Goal: Information Seeking & Learning: Find contact information

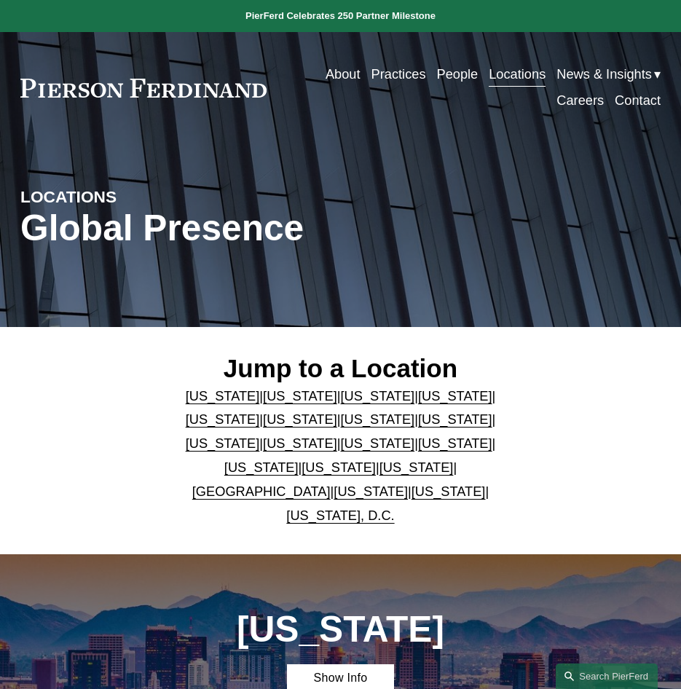
click at [394, 511] on link "[US_STATE], D.C." at bounding box center [340, 515] width 108 height 15
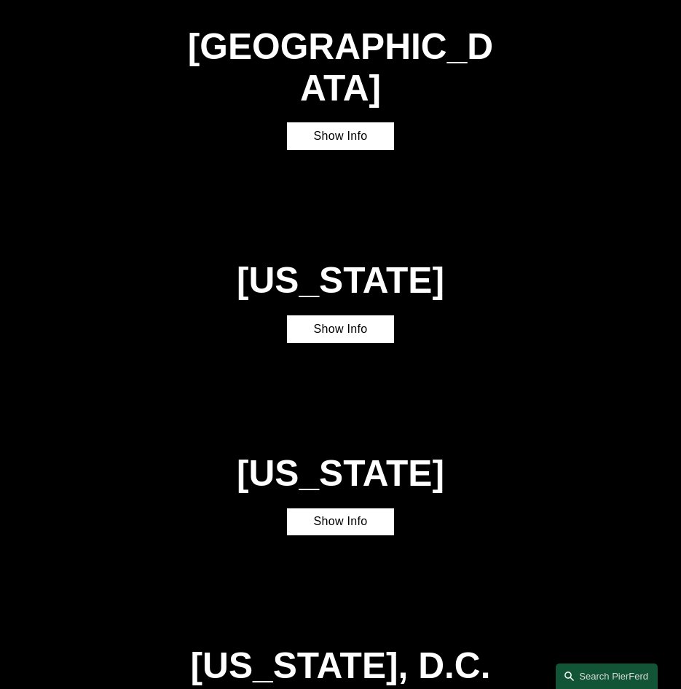
scroll to position [3854, 0]
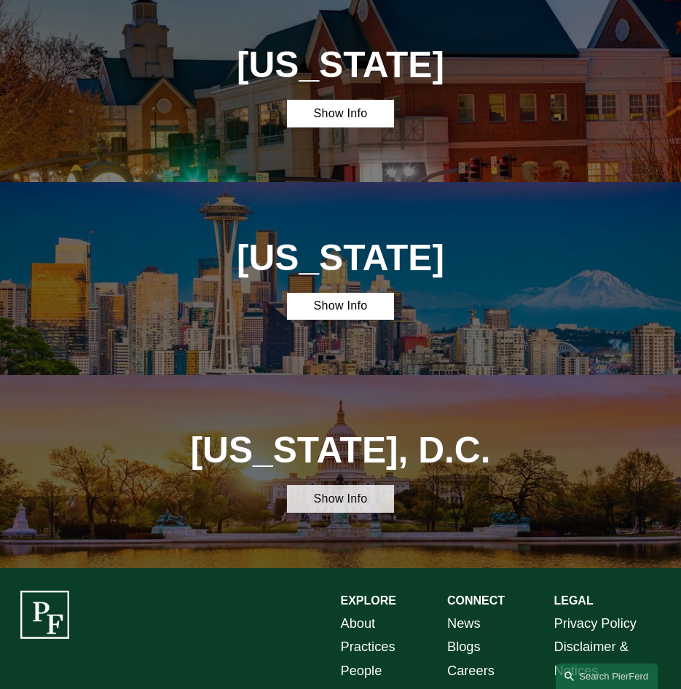
click at [347, 485] on link "Show Info" at bounding box center [340, 499] width 106 height 28
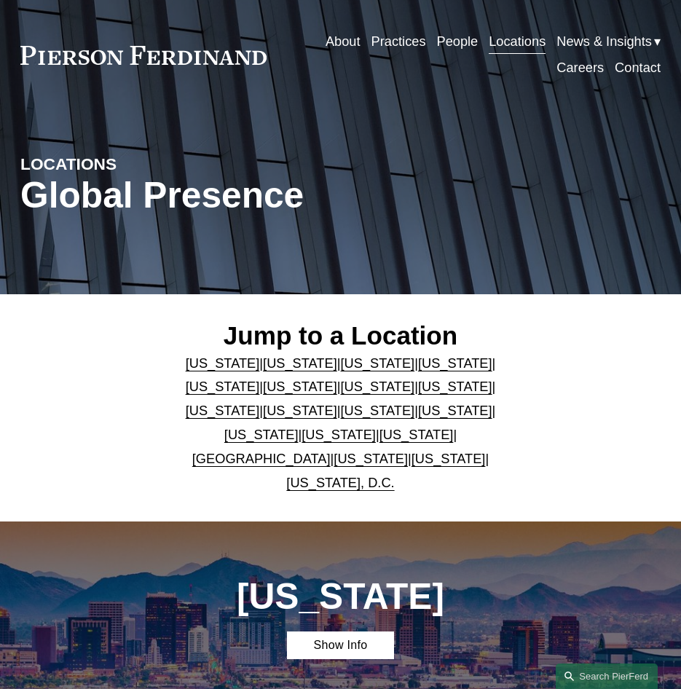
scroll to position [0, 0]
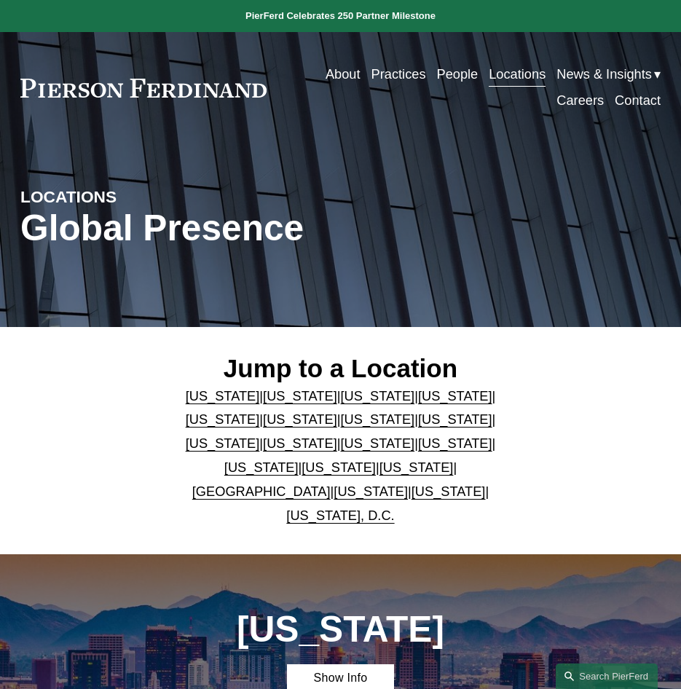
click at [437, 65] on link "People" at bounding box center [457, 74] width 42 height 26
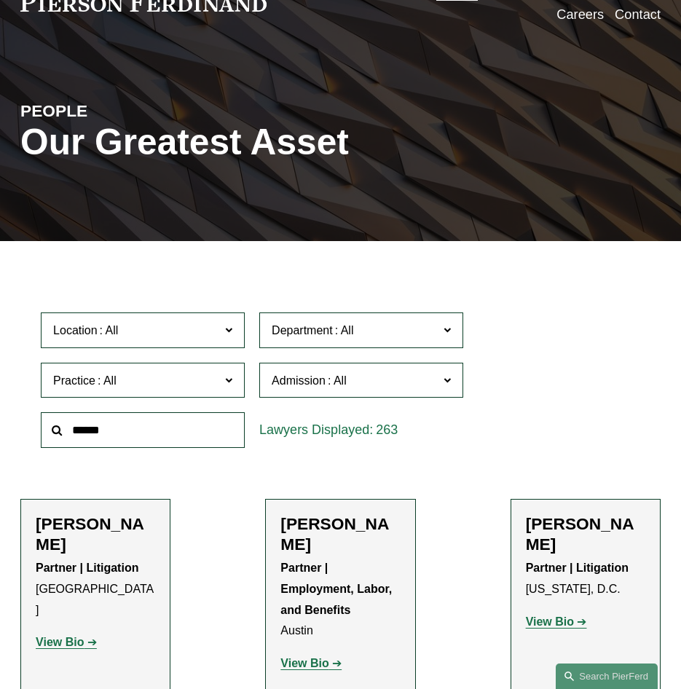
scroll to position [218, 0]
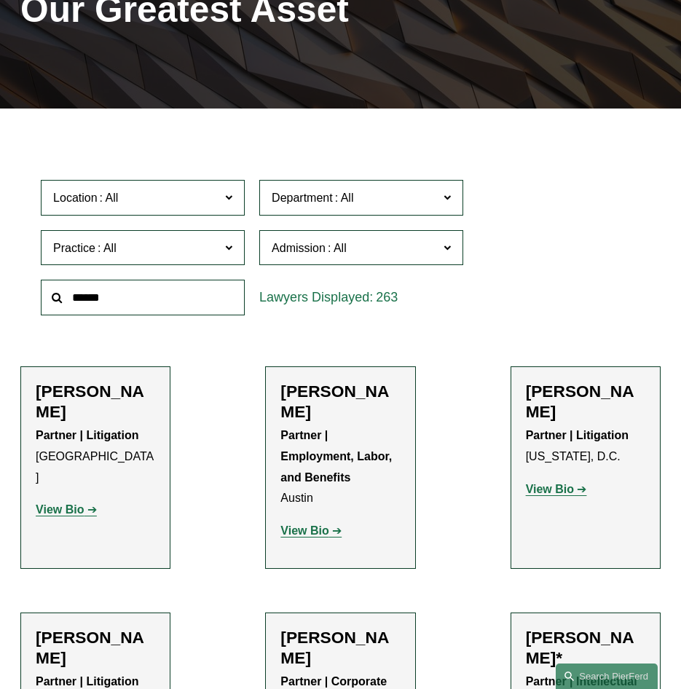
click at [177, 256] on span "Practice" at bounding box center [136, 248] width 167 height 20
click at [0, 0] on link "Commercial Litigation" at bounding box center [0, 0] width 0 height 0
click at [220, 195] on span "Location" at bounding box center [136, 198] width 167 height 20
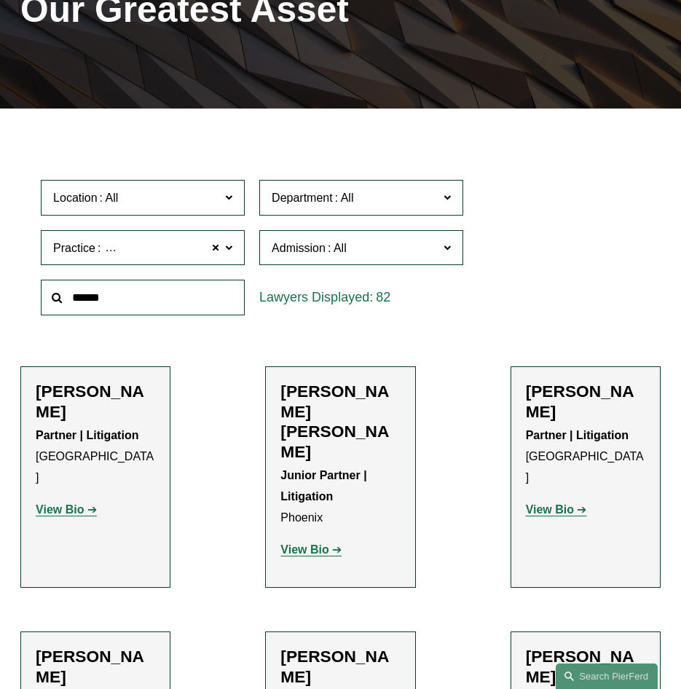
scroll to position [707, 0]
click at [0, 0] on link "Washington, D.C." at bounding box center [0, 0] width 0 height 0
click at [413, 185] on label "Department" at bounding box center [361, 198] width 204 height 36
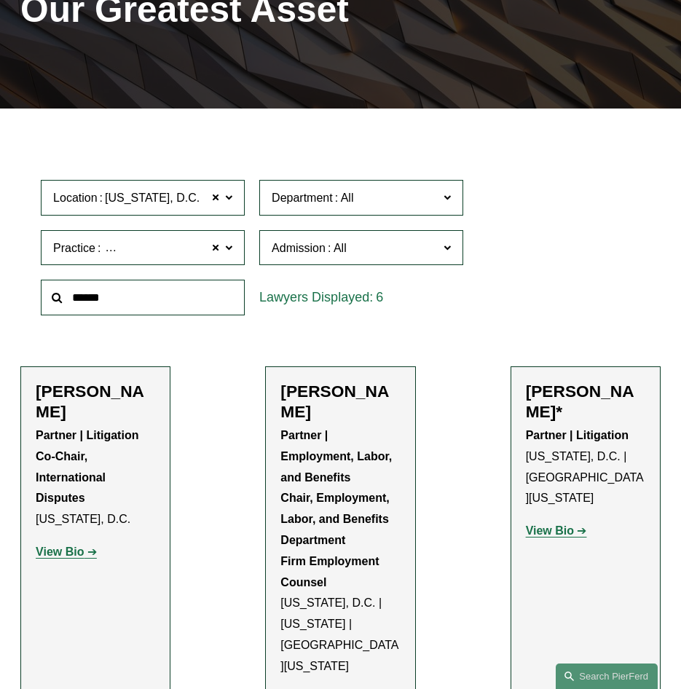
click at [372, 188] on label "Department" at bounding box center [361, 198] width 204 height 36
click at [336, 242] on span at bounding box center [337, 248] width 23 height 12
click at [74, 542] on p "View Bio" at bounding box center [95, 552] width 119 height 21
click at [73, 545] on strong "View Bio" at bounding box center [60, 551] width 48 height 12
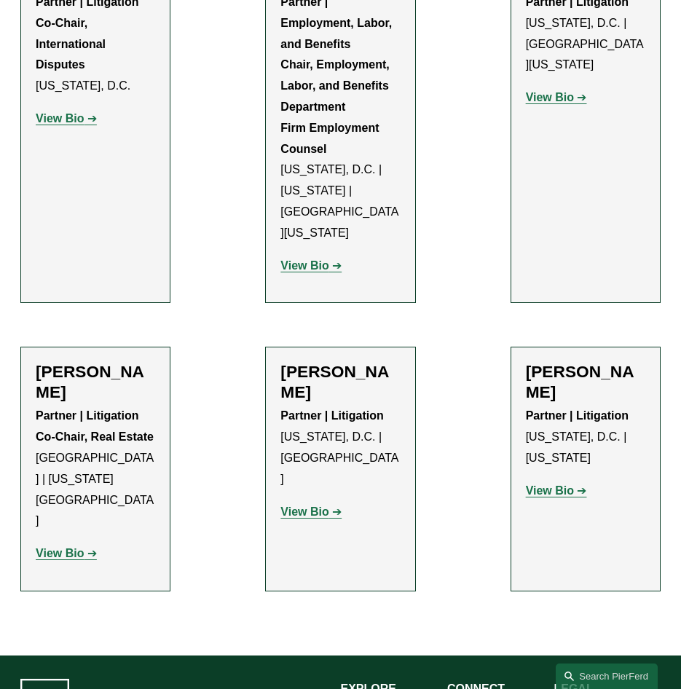
scroll to position [655, 0]
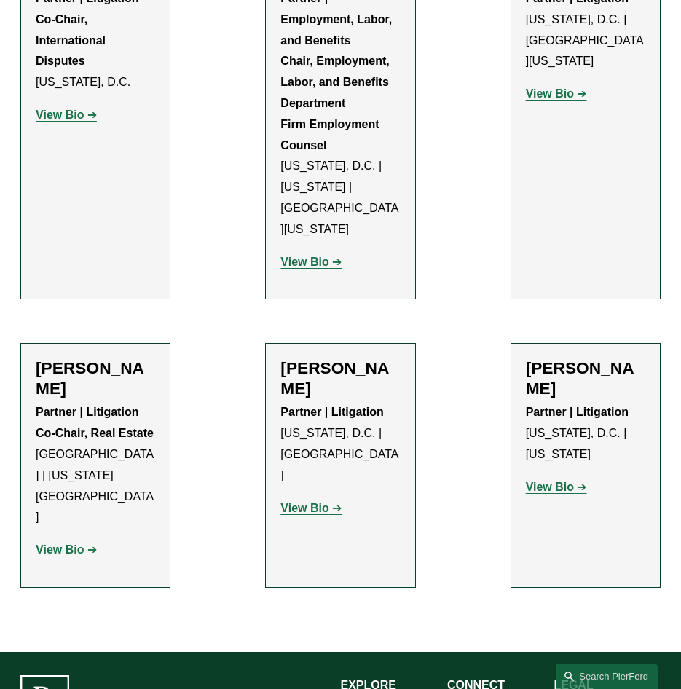
click at [71, 543] on strong "View Bio" at bounding box center [60, 549] width 48 height 12
click at [324, 502] on strong "View Bio" at bounding box center [304, 508] width 48 height 12
click at [561, 481] on strong "View Bio" at bounding box center [550, 487] width 48 height 12
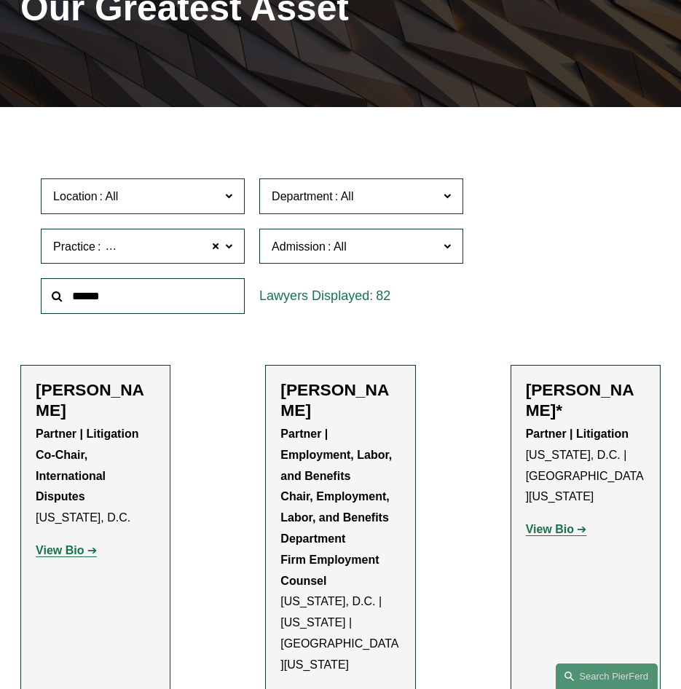
scroll to position [168, 0]
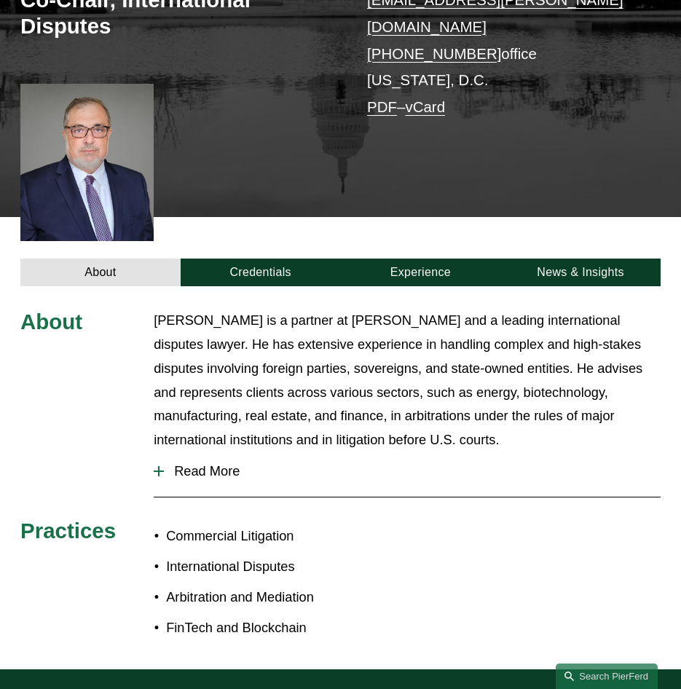
scroll to position [291, 0]
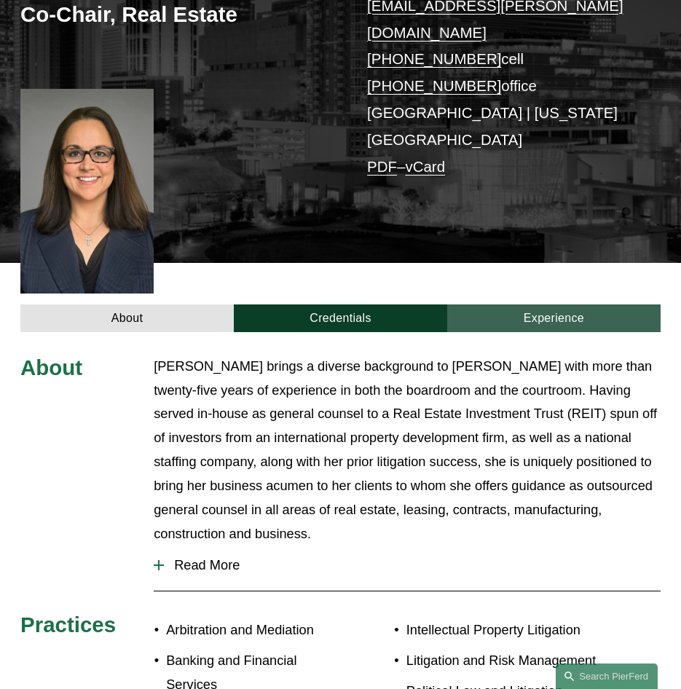
scroll to position [291, 0]
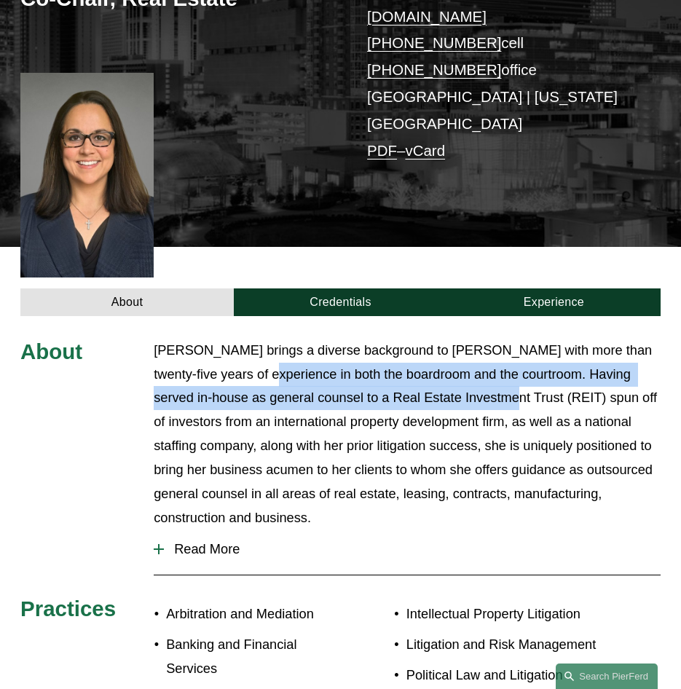
drag, startPoint x: 447, startPoint y: 334, endPoint x: 463, endPoint y: 339, distance: 17.0
click at [463, 339] on p "Ms. Jones brings a diverse background to Pierson Ferdinand with more than twent…" at bounding box center [407, 435] width 507 height 192
drag, startPoint x: 463, startPoint y: 339, endPoint x: 435, endPoint y: 347, distance: 28.6
click at [457, 342] on p "Ms. Jones brings a diverse background to Pierson Ferdinand with more than twent…" at bounding box center [407, 435] width 507 height 192
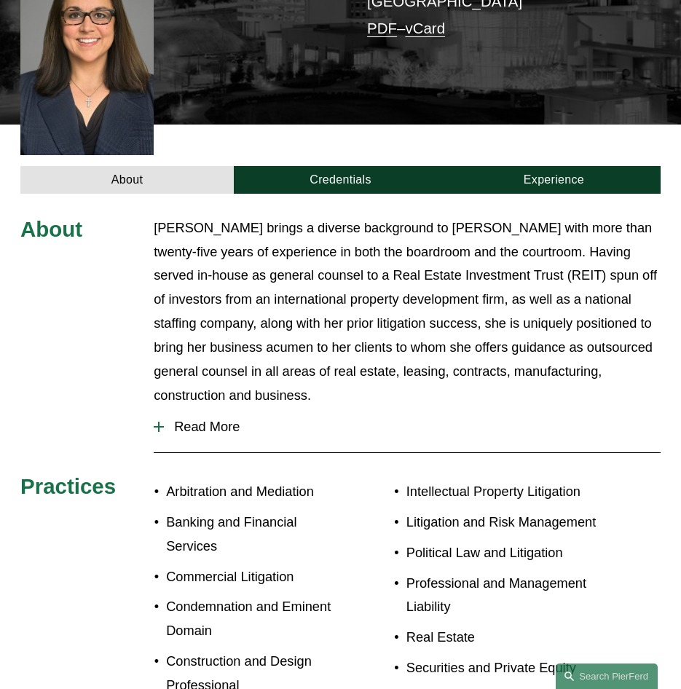
scroll to position [437, 0]
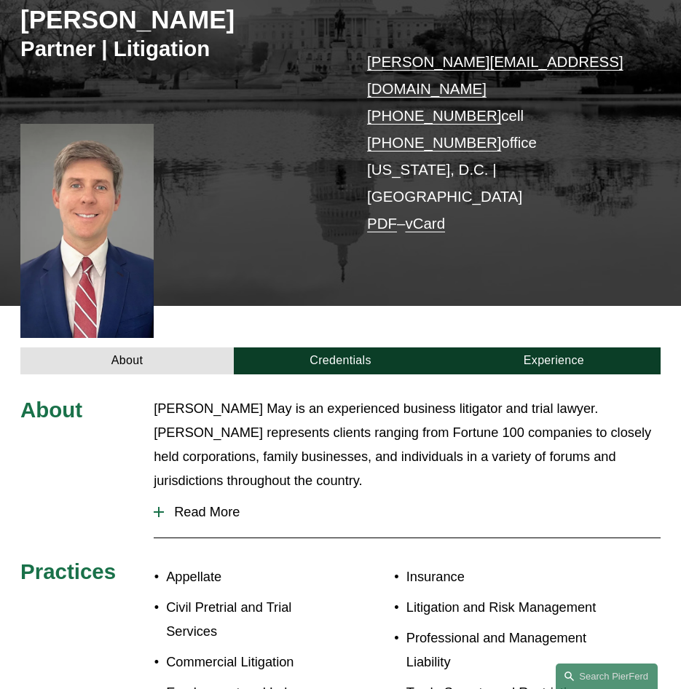
scroll to position [218, 0]
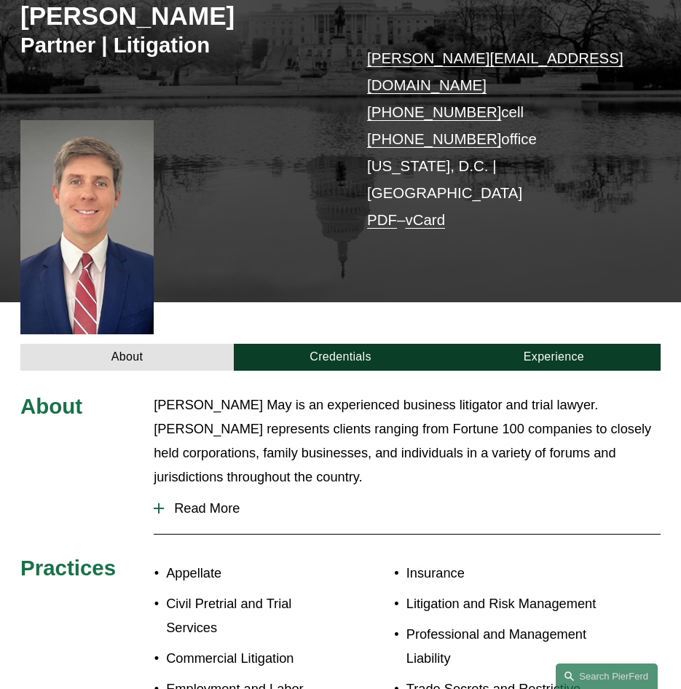
click at [191, 500] on span "Read More" at bounding box center [412, 508] width 497 height 16
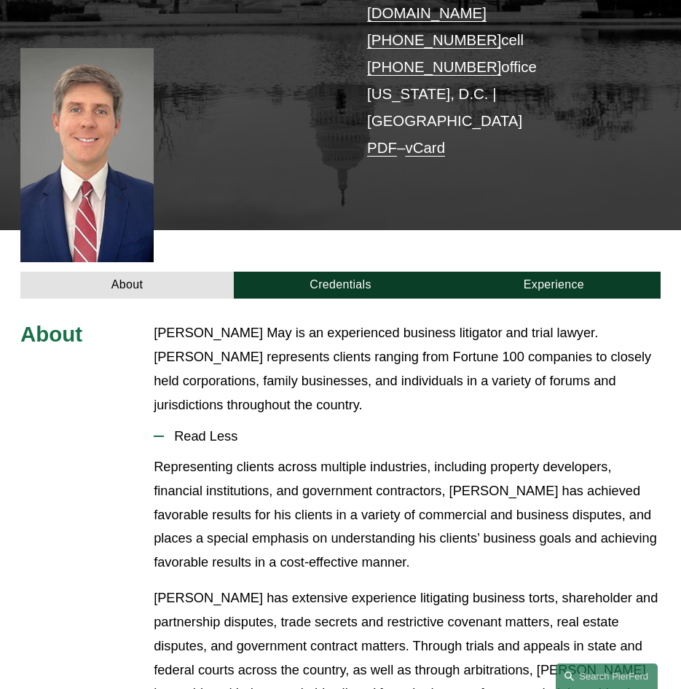
scroll to position [291, 0]
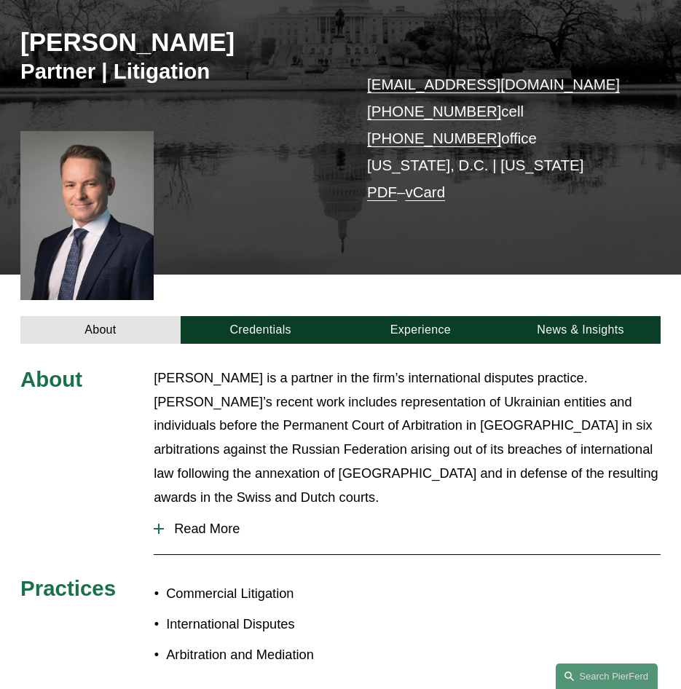
scroll to position [218, 0]
